Goal: Information Seeking & Learning: Learn about a topic

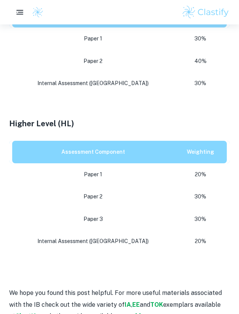
scroll to position [408, 0]
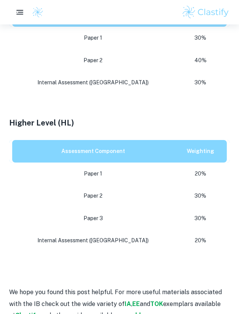
click at [86, 24] on th "Assessment Component" at bounding box center [91, 15] width 165 height 23
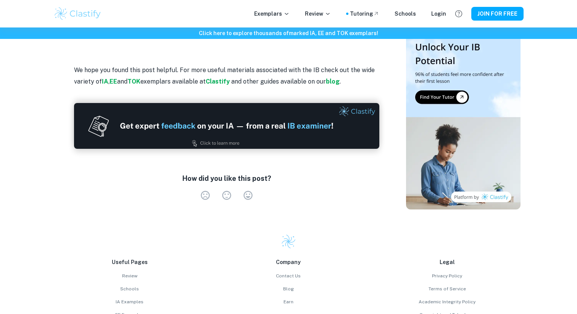
scroll to position [627, 0]
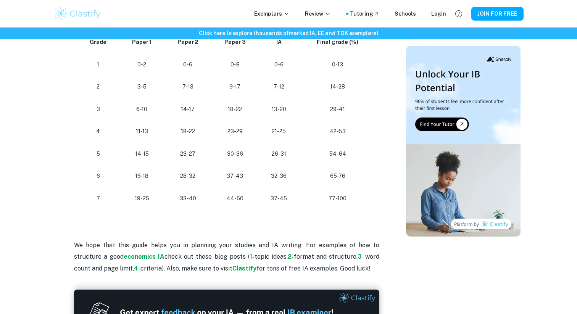
scroll to position [717, 0]
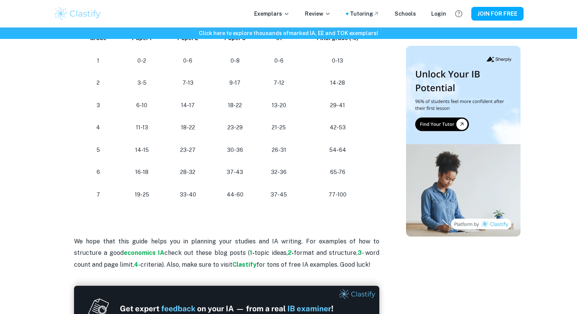
click at [158, 197] on p "19-25" at bounding box center [142, 195] width 33 height 10
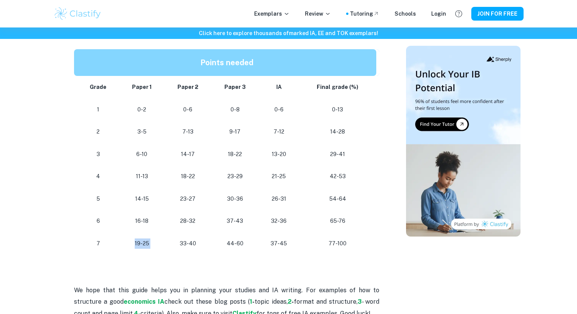
scroll to position [677, 0]
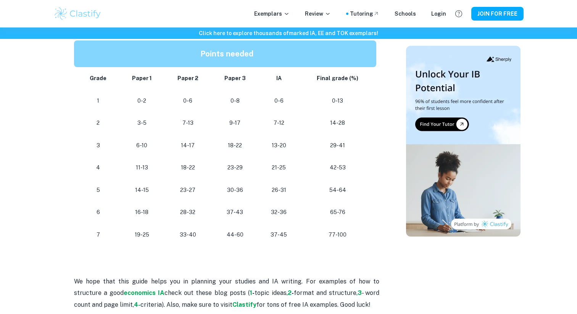
click at [237, 234] on p "44-60" at bounding box center [235, 235] width 35 height 10
click at [236, 234] on p "44-60" at bounding box center [235, 235] width 35 height 10
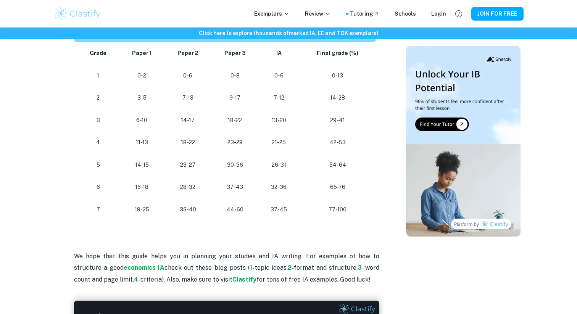
scroll to position [703, 0]
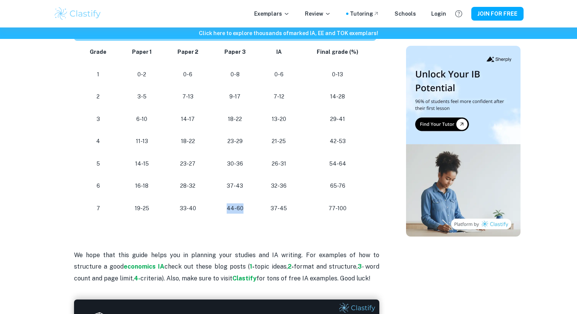
drag, startPoint x: 234, startPoint y: 201, endPoint x: 245, endPoint y: 208, distance: 12.8
click at [245, 208] on td "44-60" at bounding box center [235, 208] width 47 height 23
click at [245, 208] on p "44-60" at bounding box center [235, 209] width 35 height 10
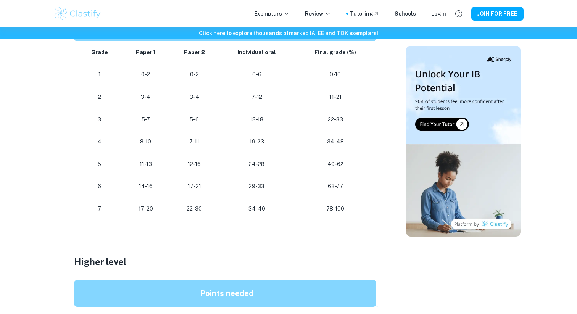
scroll to position [502, 0]
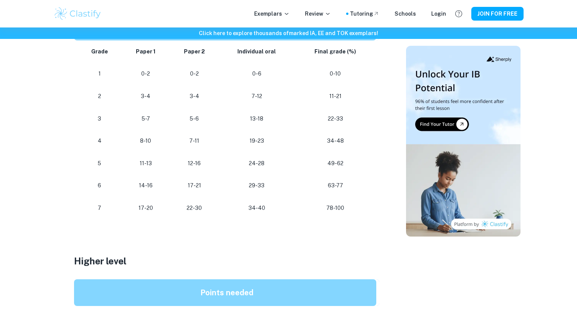
click at [188, 205] on p "22-30" at bounding box center [194, 208] width 37 height 10
click at [184, 207] on p "22-30" at bounding box center [194, 208] width 37 height 10
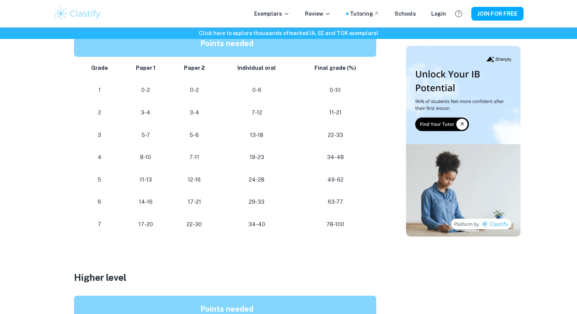
scroll to position [482, 0]
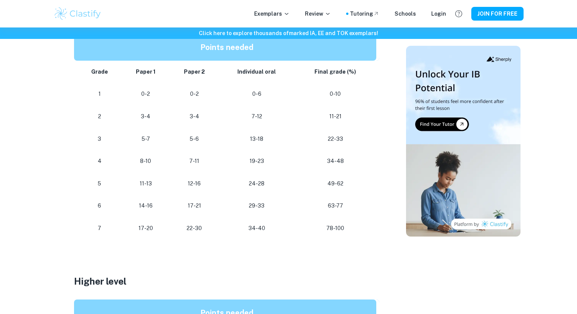
click at [265, 68] on p "Individual oral" at bounding box center [256, 72] width 63 height 10
click at [265, 69] on strong "Individual oral" at bounding box center [257, 72] width 39 height 6
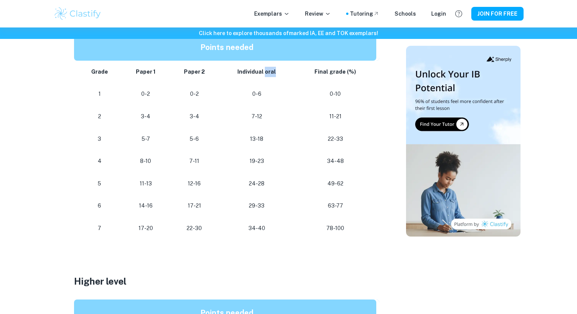
click at [265, 69] on strong "Individual oral" at bounding box center [257, 72] width 39 height 6
drag, startPoint x: 182, startPoint y: 76, endPoint x: 210, endPoint y: 80, distance: 28.9
click at [210, 80] on td "Paper 2" at bounding box center [195, 72] width 50 height 23
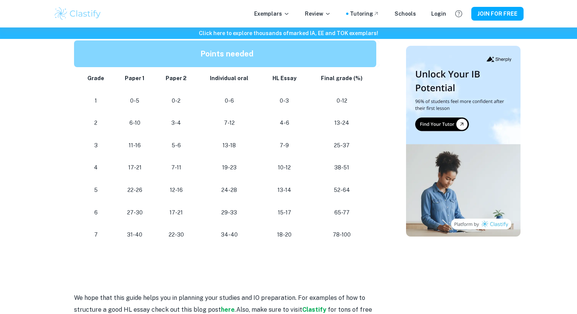
scroll to position [734, 0]
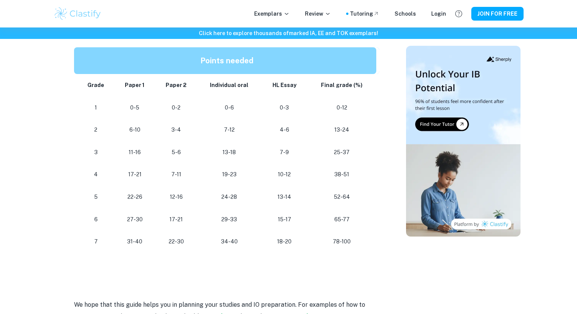
click at [281, 103] on p "0-3" at bounding box center [285, 108] width 34 height 10
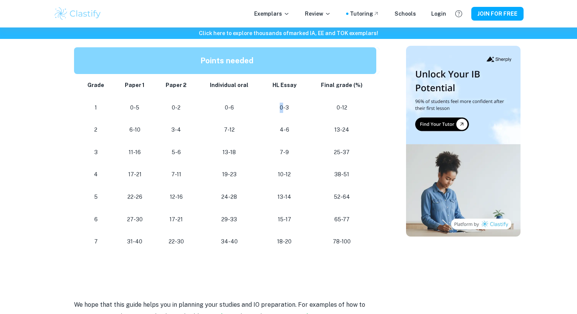
click at [281, 103] on p "0-3" at bounding box center [285, 108] width 34 height 10
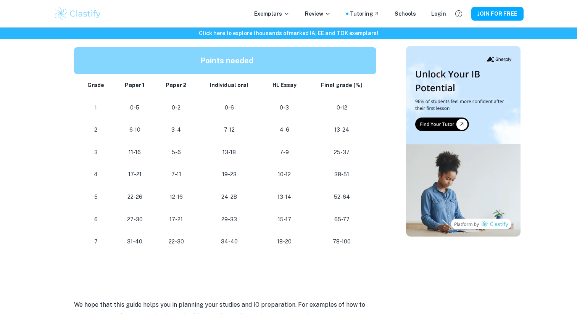
click at [281, 103] on p "0-3" at bounding box center [285, 108] width 34 height 10
click at [281, 105] on p "0-3" at bounding box center [285, 108] width 34 height 10
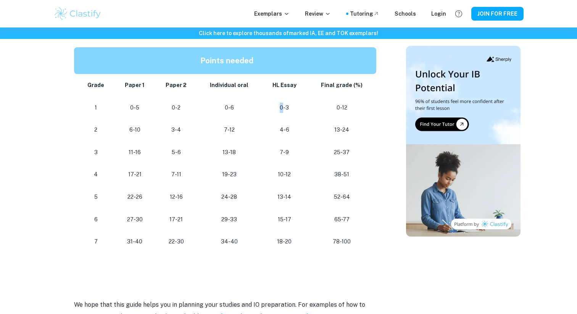
click at [281, 105] on p "0-3" at bounding box center [285, 108] width 34 height 10
click at [284, 106] on p "0-3" at bounding box center [285, 108] width 34 height 10
drag, startPoint x: 284, startPoint y: 106, endPoint x: 274, endPoint y: 106, distance: 9.9
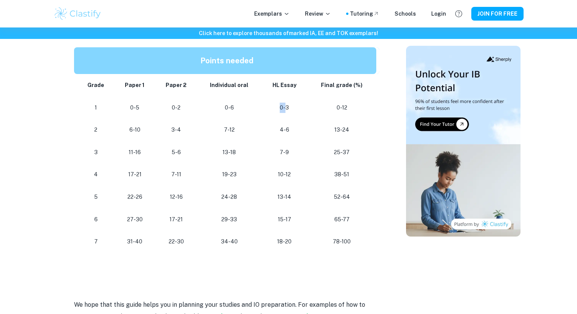
click at [274, 106] on p "0-3" at bounding box center [285, 108] width 34 height 10
drag, startPoint x: 290, startPoint y: 106, endPoint x: 272, endPoint y: 104, distance: 17.7
click at [272, 104] on p "0-3" at bounding box center [285, 108] width 34 height 10
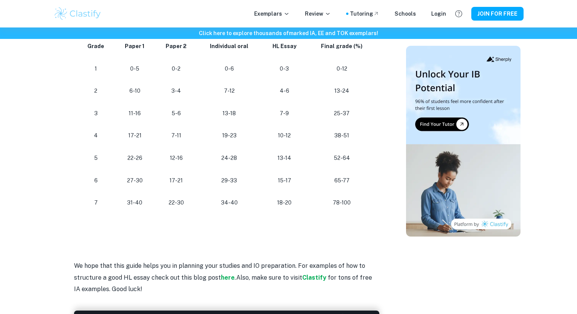
scroll to position [773, 0]
drag, startPoint x: 274, startPoint y: 46, endPoint x: 283, endPoint y: 55, distance: 13.0
click at [283, 55] on td "HL Essay" at bounding box center [285, 47] width 46 height 23
drag, startPoint x: 281, startPoint y: 67, endPoint x: 293, endPoint y: 78, distance: 16.0
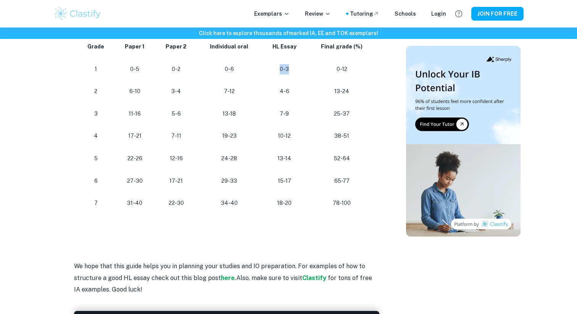
click at [293, 78] on td "0-3" at bounding box center [285, 69] width 46 height 23
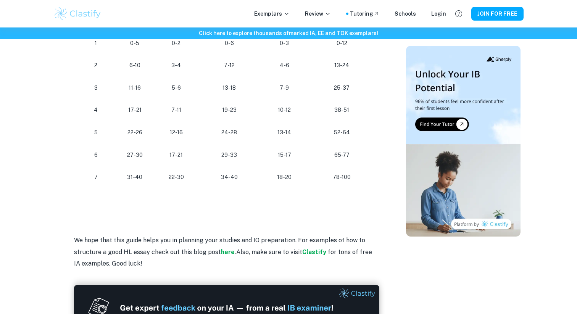
scroll to position [764, 0]
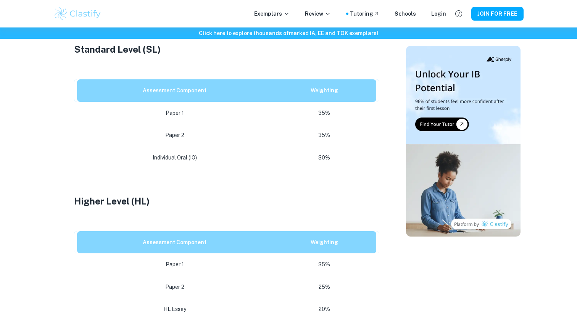
scroll to position [396, 0]
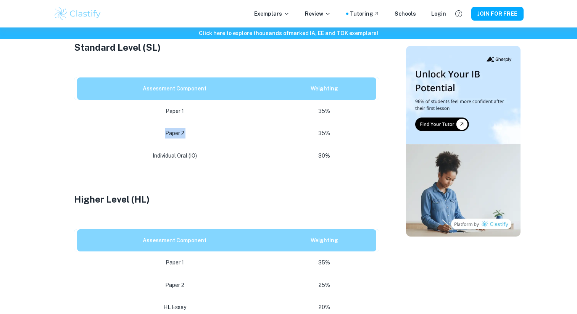
drag, startPoint x: 162, startPoint y: 108, endPoint x: 307, endPoint y: 105, distance: 145.5
click at [308, 122] on tr "Paper 2 35%" at bounding box center [226, 133] width 305 height 23
click at [307, 128] on p "35%" at bounding box center [324, 133] width 92 height 10
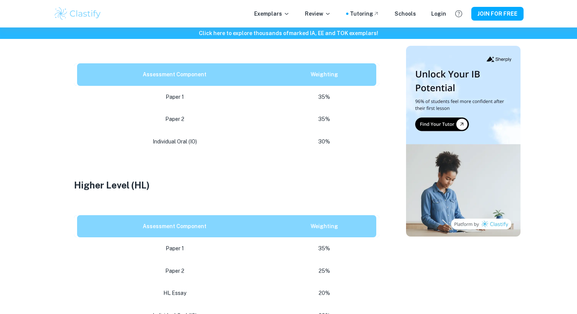
scroll to position [411, 0]
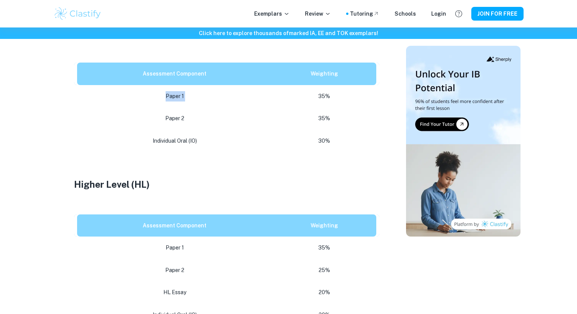
drag, startPoint x: 165, startPoint y: 67, endPoint x: 365, endPoint y: 64, distance: 199.4
click at [365, 85] on tr "Paper 1 35%" at bounding box center [226, 96] width 305 height 23
drag, startPoint x: 150, startPoint y: 113, endPoint x: 349, endPoint y: 114, distance: 199.0
click at [349, 130] on tr "Individual Oral (IO) 30%" at bounding box center [226, 141] width 305 height 23
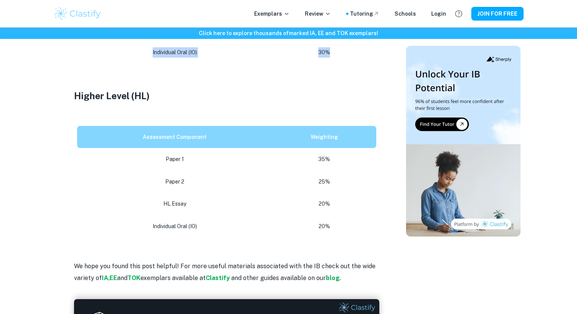
scroll to position [501, 0]
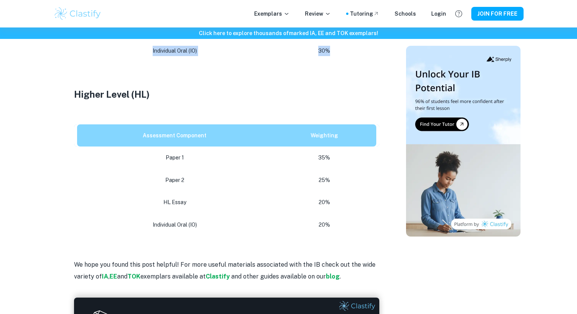
click at [195, 175] on p "Paper 2" at bounding box center [174, 180] width 183 height 10
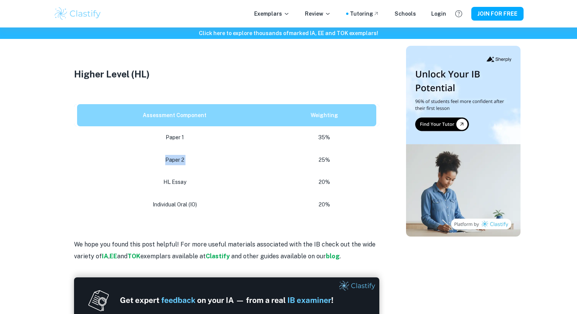
scroll to position [524, 0]
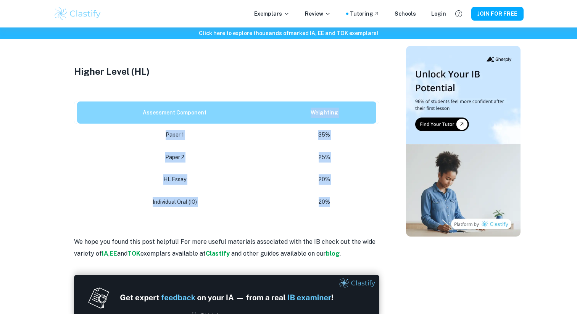
drag, startPoint x: 138, startPoint y: 94, endPoint x: 335, endPoint y: 177, distance: 213.8
click at [335, 177] on table "Assessment Component Weighting Paper 1 35% Paper 2 25% HL Essay 20% Individual …" at bounding box center [226, 158] width 305 height 112
click at [335, 197] on p "20%" at bounding box center [324, 202] width 92 height 10
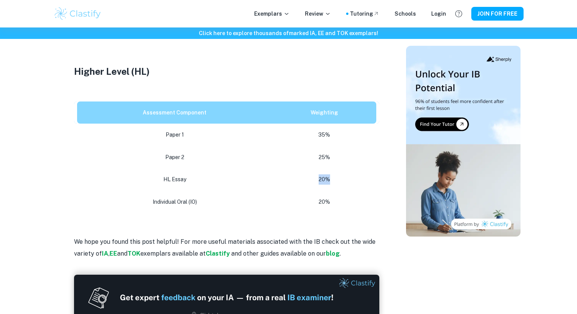
drag, startPoint x: 314, startPoint y: 153, endPoint x: 352, endPoint y: 153, distance: 38.2
click at [352, 175] on p "20%" at bounding box center [324, 180] width 92 height 10
click at [334, 168] on td "20%" at bounding box center [325, 179] width 107 height 23
drag, startPoint x: 334, startPoint y: 149, endPoint x: 336, endPoint y: 152, distance: 4.1
click at [336, 168] on td "20%" at bounding box center [325, 179] width 107 height 23
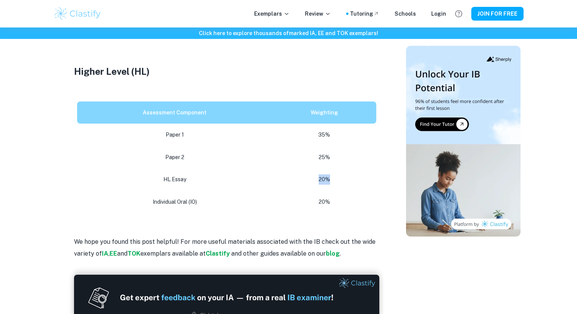
click at [336, 175] on p "20%" at bounding box center [324, 180] width 92 height 10
click at [327, 152] on p "25%" at bounding box center [324, 157] width 92 height 10
click at [316, 130] on p "35%" at bounding box center [324, 135] width 92 height 10
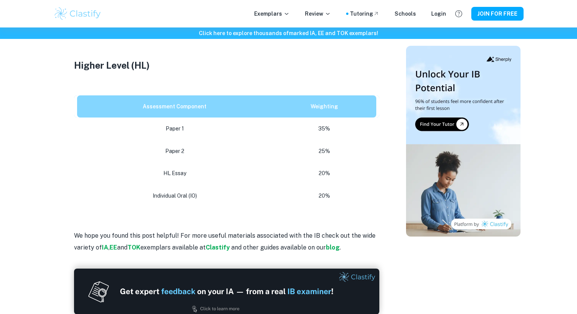
scroll to position [533, 0]
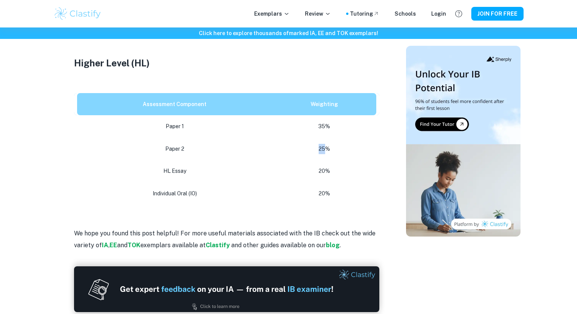
drag, startPoint x: 324, startPoint y: 124, endPoint x: 307, endPoint y: 122, distance: 17.7
click at [307, 144] on p "25%" at bounding box center [324, 149] width 92 height 10
click at [313, 144] on p "25%" at bounding box center [324, 149] width 92 height 10
drag, startPoint x: 314, startPoint y: 167, endPoint x: 357, endPoint y: 167, distance: 43.2
click at [357, 189] on p "20%" at bounding box center [324, 194] width 92 height 10
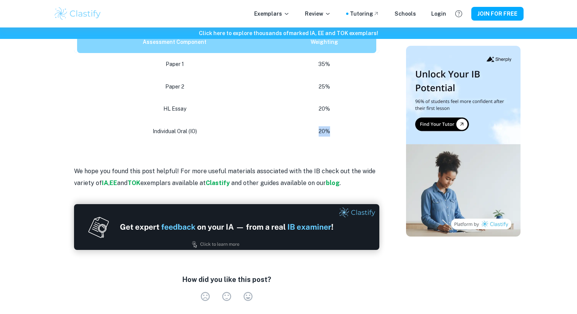
scroll to position [595, 0]
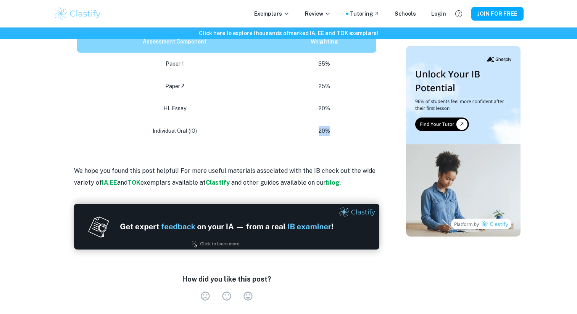
click at [77, 97] on td "HL Essay" at bounding box center [173, 108] width 198 height 23
click at [104, 97] on td "HL Essay" at bounding box center [173, 108] width 198 height 23
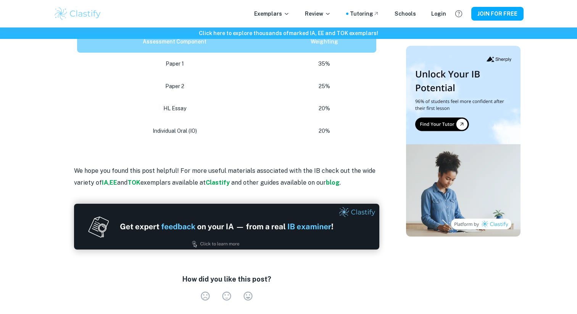
click at [104, 97] on td "HL Essay" at bounding box center [173, 108] width 198 height 23
